Goal: Information Seeking & Learning: Learn about a topic

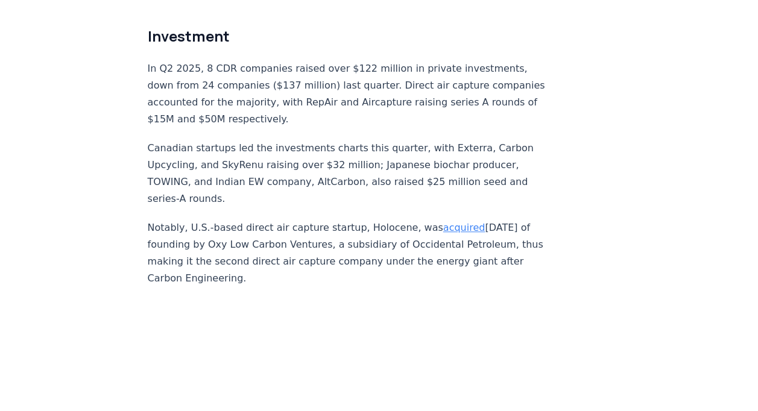
scroll to position [7196, 0]
drag, startPoint x: 144, startPoint y: 60, endPoint x: 194, endPoint y: 69, distance: 50.7
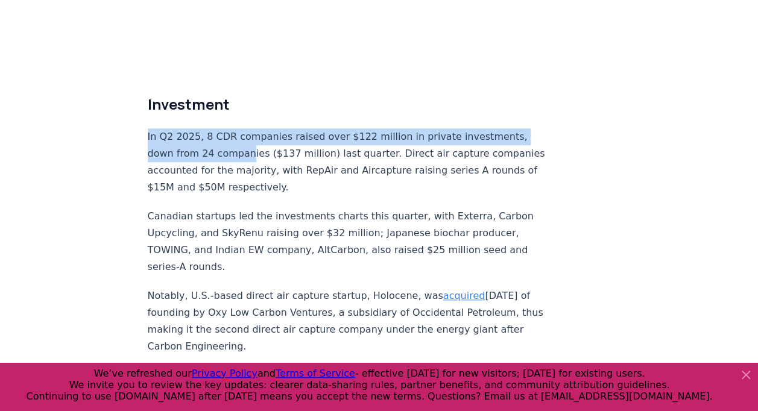
scroll to position [7174, 0]
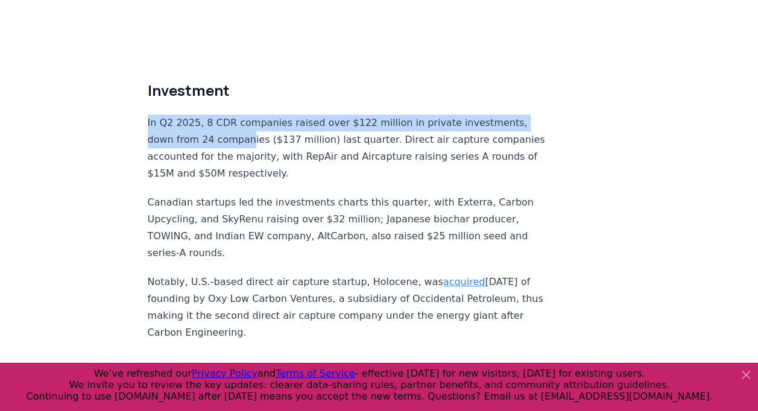
drag, startPoint x: 142, startPoint y: 81, endPoint x: 358, endPoint y: 296, distance: 304.8
copy div "In Q2 2025, 8 CDR companies raised over $122 million in private investments, do…"
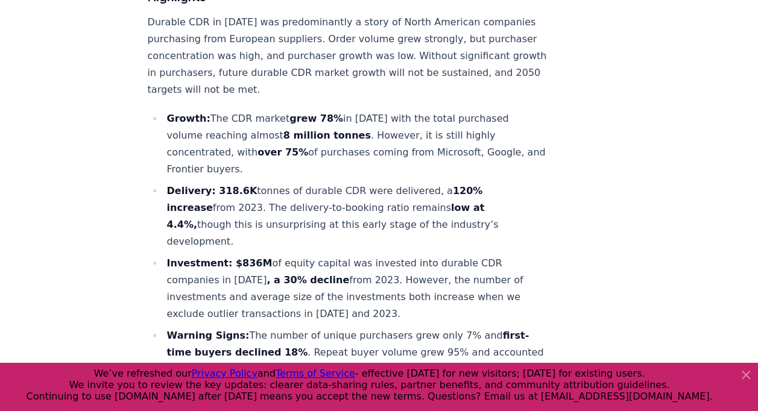
scroll to position [482, 0]
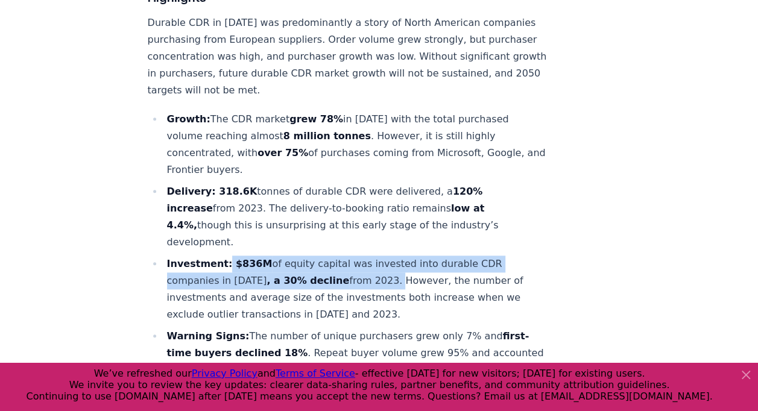
drag, startPoint x: 222, startPoint y: 207, endPoint x: 368, endPoint y: 225, distance: 147.0
click at [368, 256] on li "Investment: $836M of equity capital was invested into durable CDR companies in …" at bounding box center [354, 290] width 383 height 68
copy li "$836M of equity capital was invested into durable CDR companies in [DATE] , a 3…"
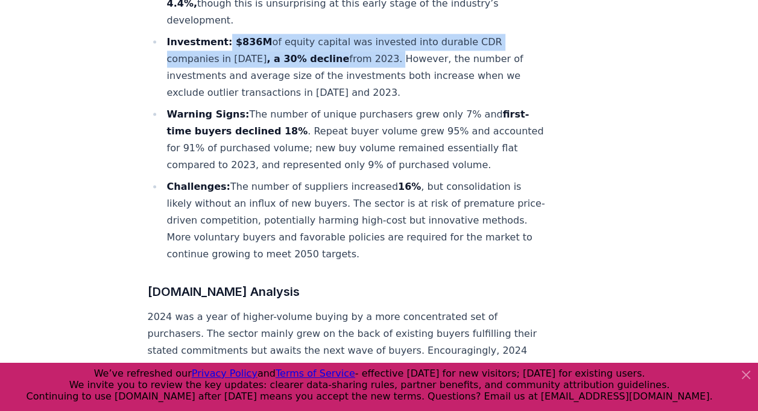
scroll to position [705, 0]
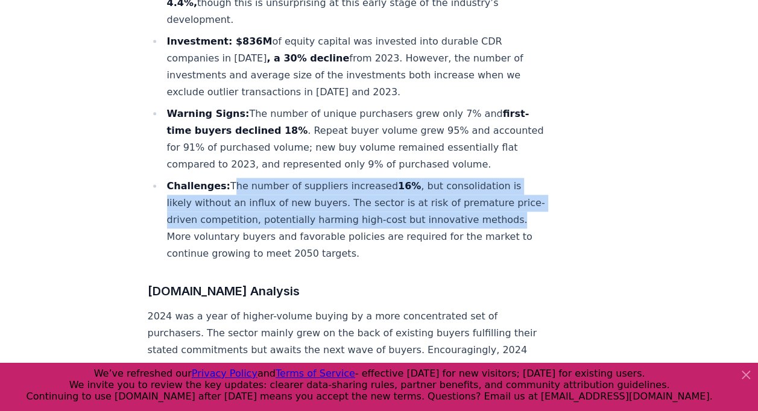
drag, startPoint x: 224, startPoint y: 145, endPoint x: 207, endPoint y: 198, distance: 55.7
click at [207, 198] on li "Challenges: The number of suppliers increased 16% , but consolidation is likely…" at bounding box center [354, 220] width 383 height 84
copy li "The number of suppliers increased 16% , but consolidation is likely without an …"
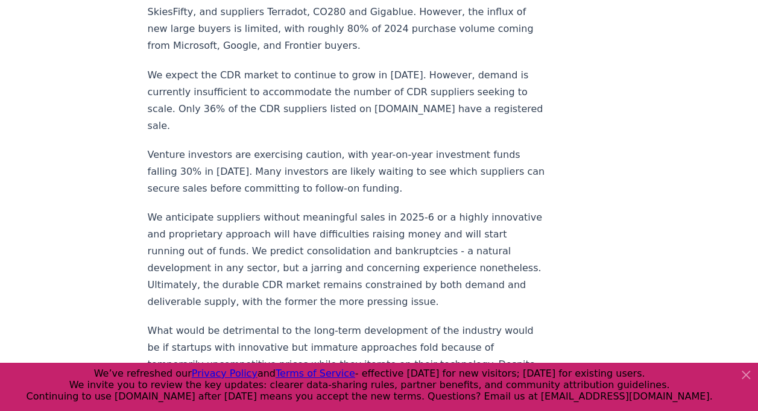
scroll to position [1077, 0]
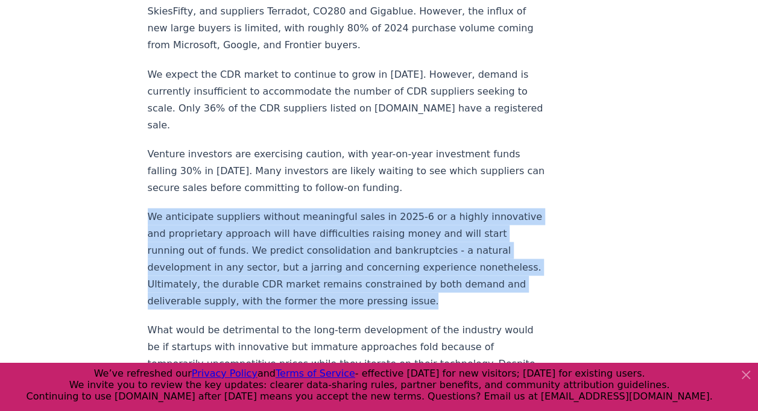
drag, startPoint x: 148, startPoint y: 157, endPoint x: 472, endPoint y: 244, distance: 335.3
click at [472, 244] on p "We anticipate suppliers without meaningful sales in 2025-6 or a highly innovati…" at bounding box center [347, 258] width 399 height 101
copy p "We anticipate suppliers without meaningful sales in 2025-6 or a highly innovati…"
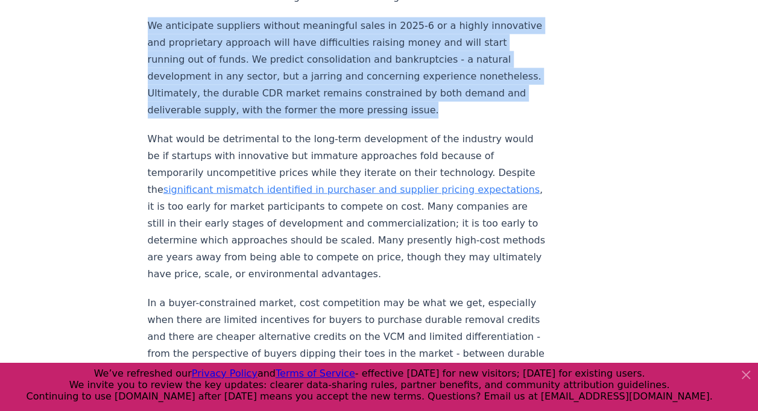
scroll to position [1267, 0]
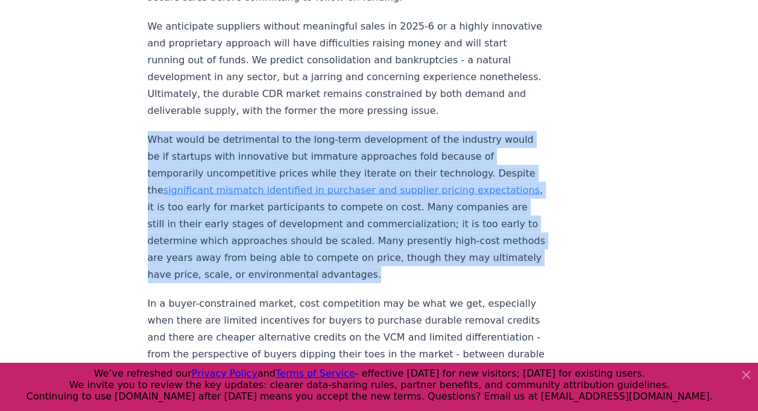
drag, startPoint x: 146, startPoint y: 83, endPoint x: 486, endPoint y: 217, distance: 365.1
copy p "What would be detrimental to the long-term development of the industry would be…"
click at [486, 217] on p "What would be detrimental to the long-term development of the industry would be…" at bounding box center [347, 207] width 399 height 152
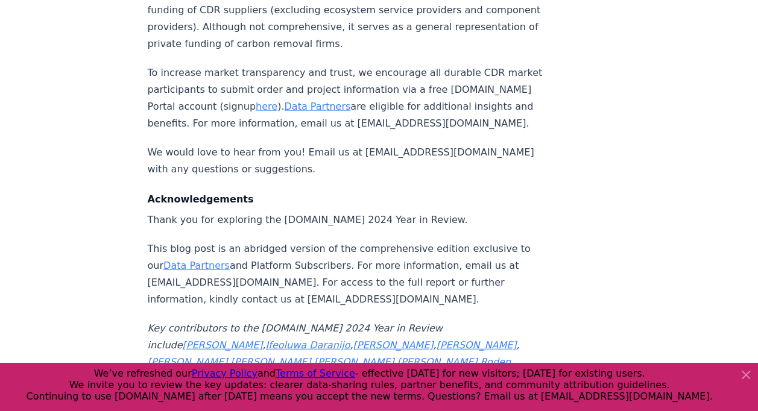
scroll to position [12821, 0]
